Goal: Browse casually

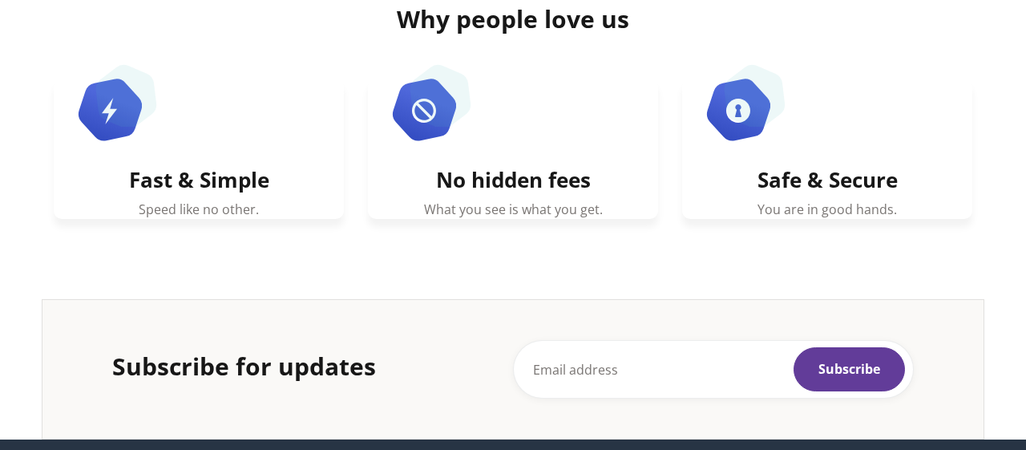
scroll to position [895, 0]
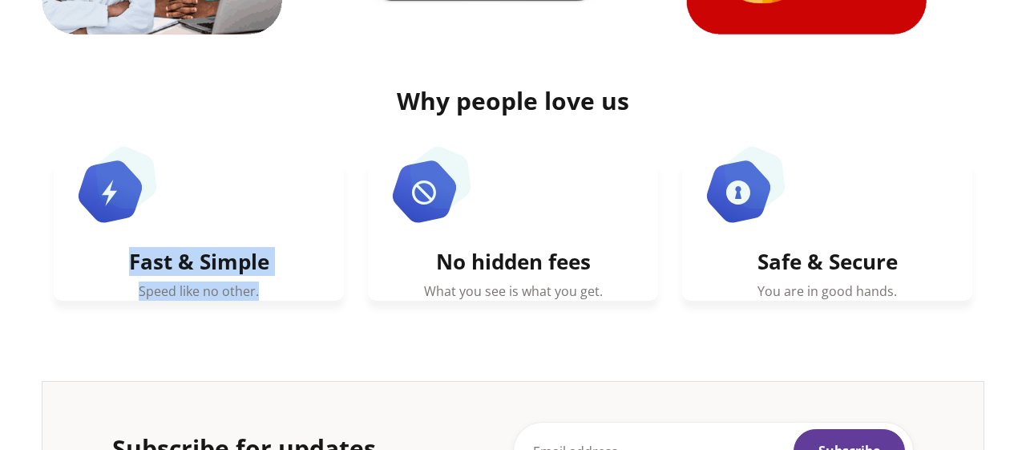
drag, startPoint x: 129, startPoint y: 262, endPoint x: 258, endPoint y: 297, distance: 133.8
click at [258, 297] on div "Fast & Simple Speed like no other." at bounding box center [199, 230] width 290 height 140
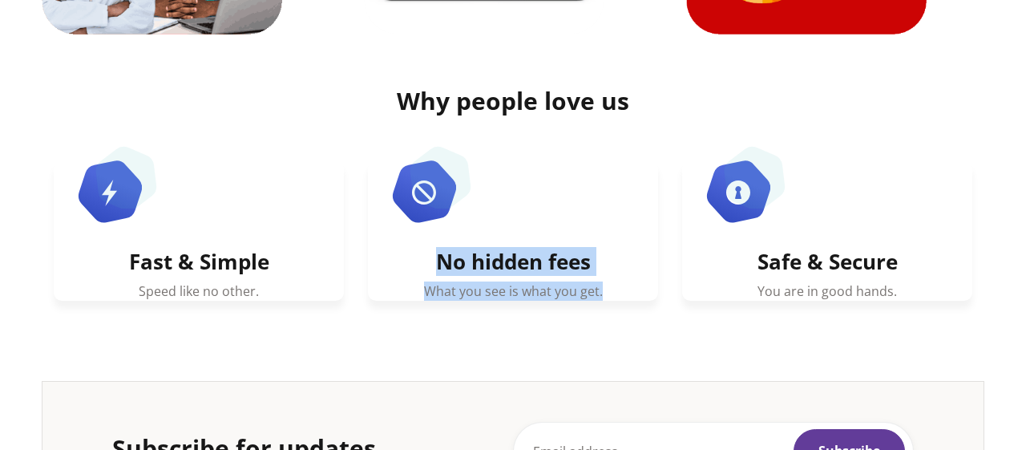
drag, startPoint x: 437, startPoint y: 261, endPoint x: 601, endPoint y: 301, distance: 168.4
click at [601, 301] on div "No hidden fees What you see is what you get." at bounding box center [513, 242] width 314 height 164
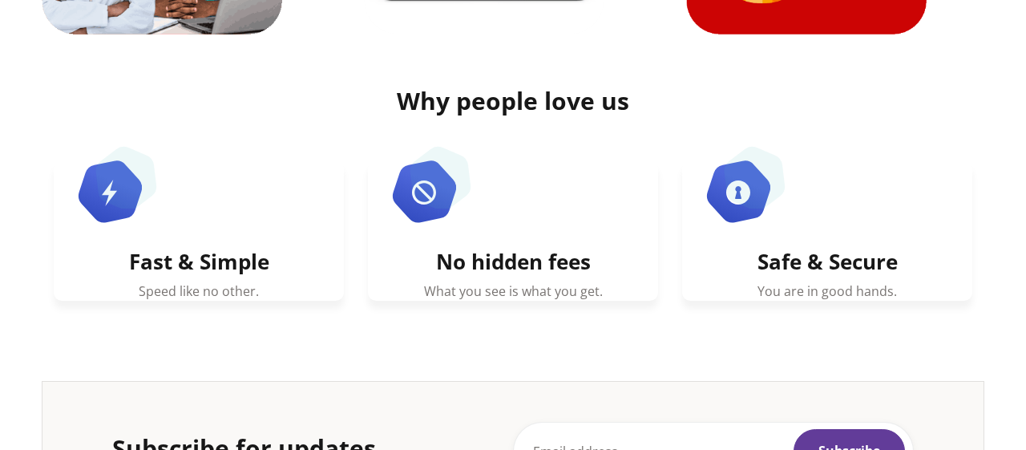
click at [354, 307] on div "Fast & Simple Speed like no other." at bounding box center [199, 242] width 314 height 164
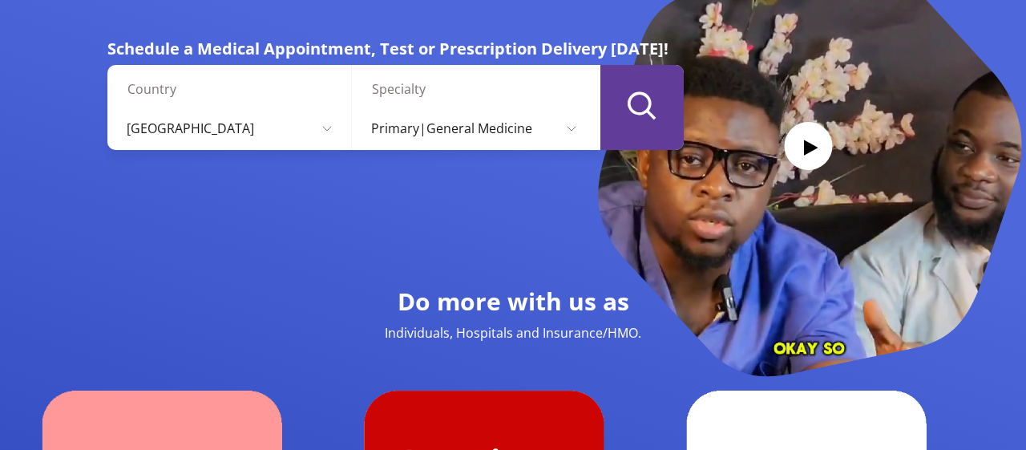
scroll to position [167, 0]
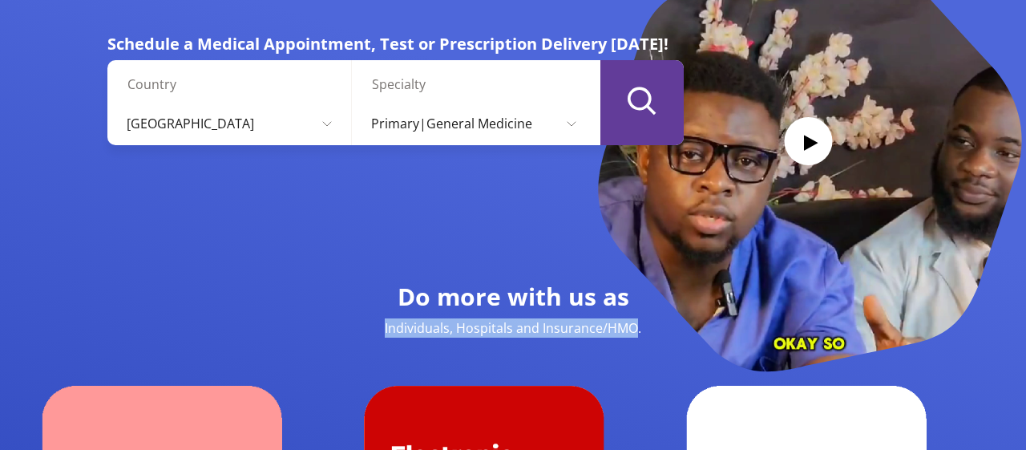
drag, startPoint x: 637, startPoint y: 330, endPoint x: 378, endPoint y: 326, distance: 259.8
click at [378, 326] on p "Individuals, Hospitals and Insurance/HMO." at bounding box center [513, 327] width 401 height 19
drag, startPoint x: 640, startPoint y: 334, endPoint x: 437, endPoint y: 324, distance: 203.1
click at [437, 324] on p "Individuals, Hospitals and Insurance/HMO." at bounding box center [513, 327] width 401 height 19
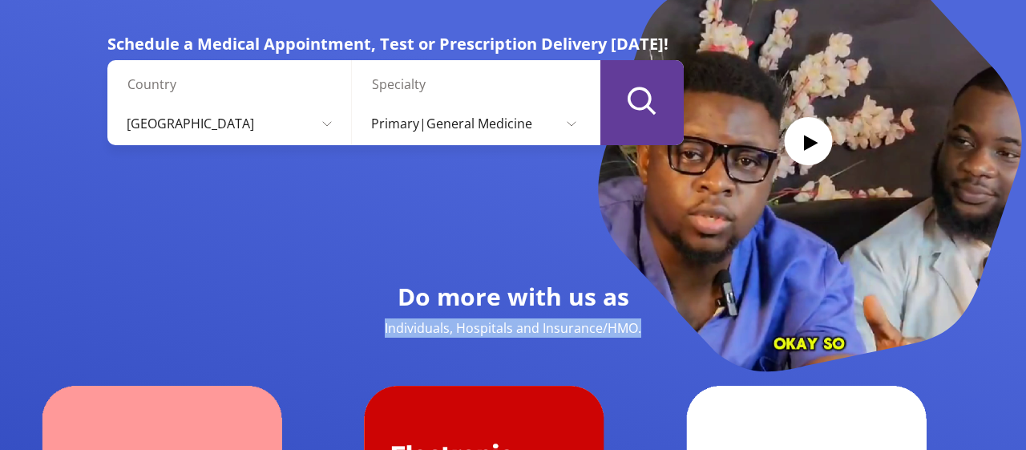
drag, startPoint x: 639, startPoint y: 330, endPoint x: 342, endPoint y: 330, distance: 297.5
click at [342, 330] on p "Individuals, Hospitals and Insurance/HMO." at bounding box center [513, 327] width 401 height 19
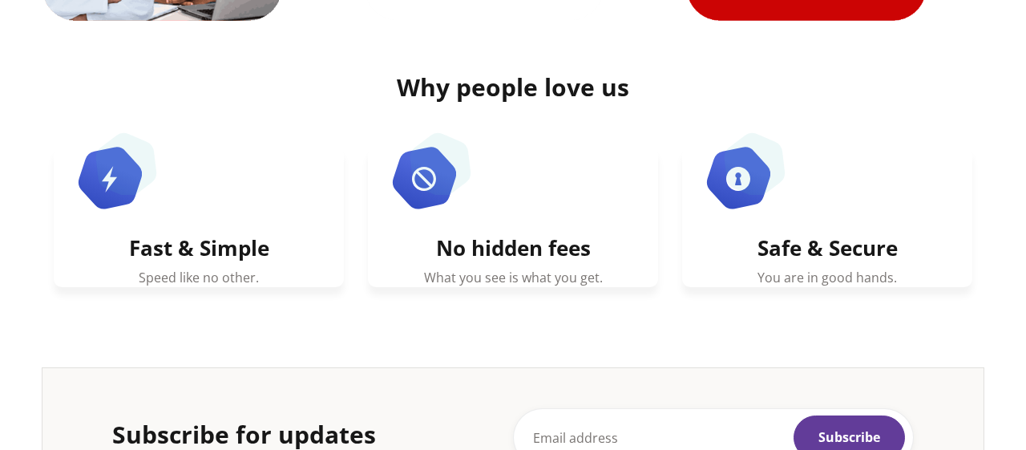
scroll to position [917, 0]
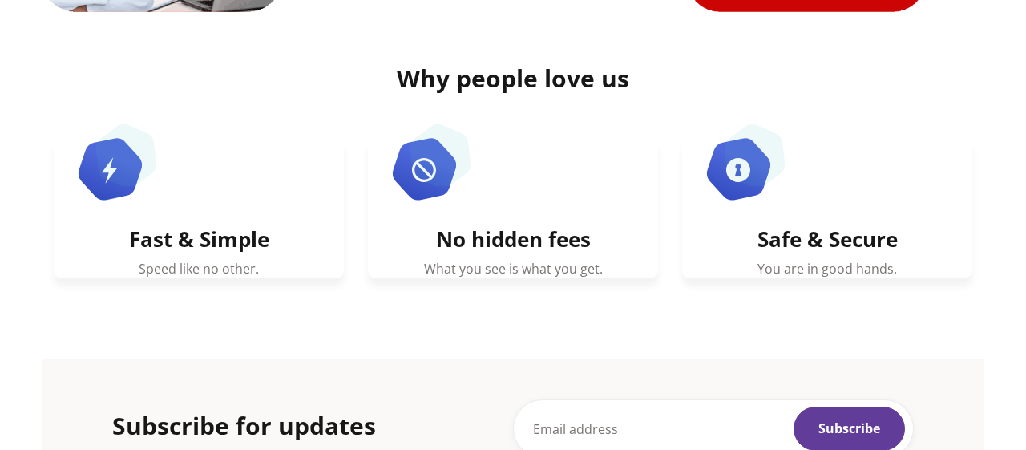
click at [309, 262] on p "Speed like no other." at bounding box center [199, 268] width 242 height 19
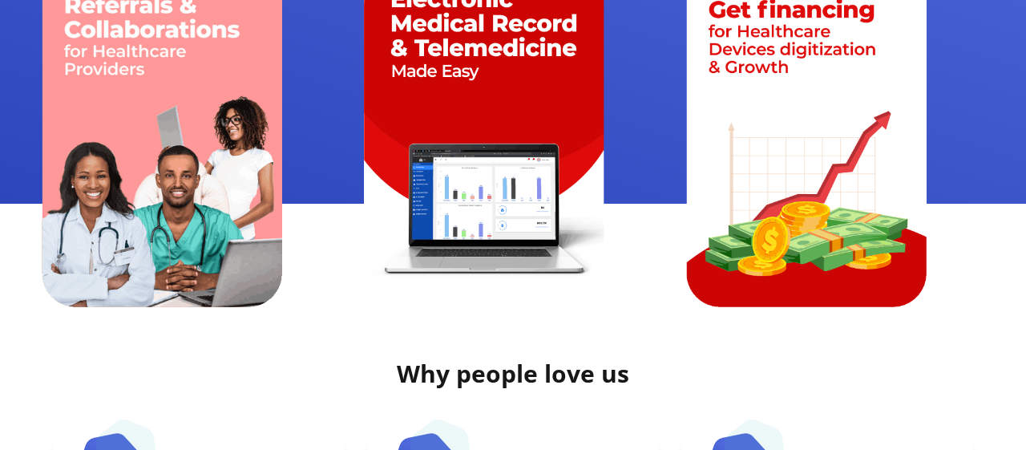
scroll to position [639, 0]
